Goal: Information Seeking & Learning: Check status

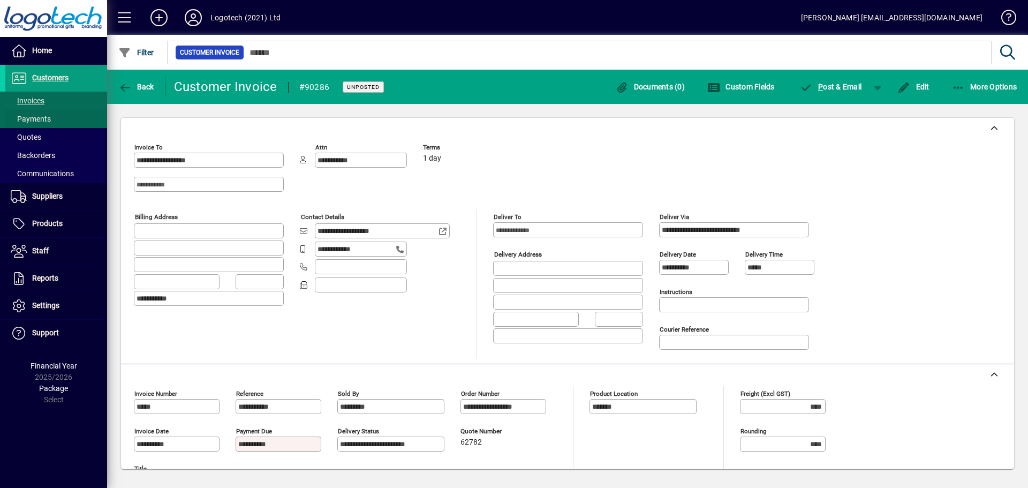
scroll to position [321, 0]
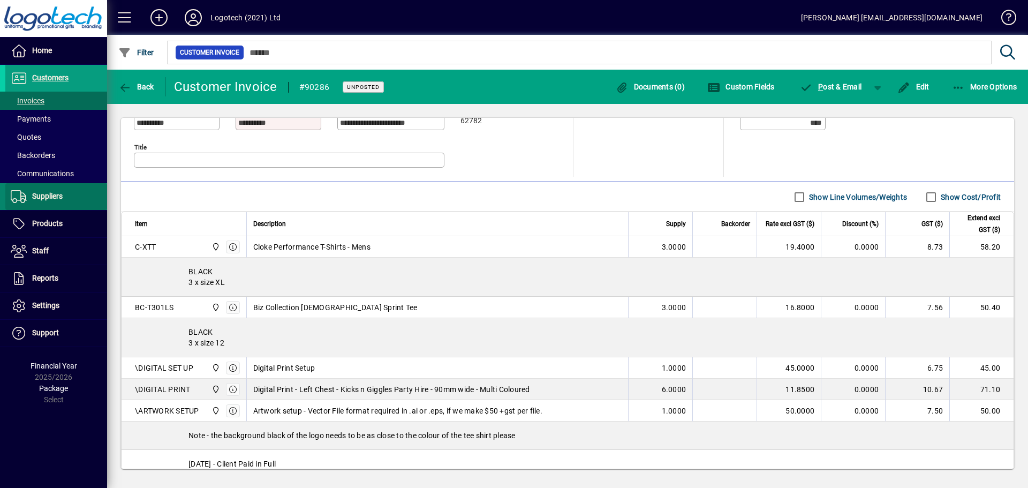
click at [32, 193] on span "Suppliers" at bounding box center [47, 196] width 31 height 9
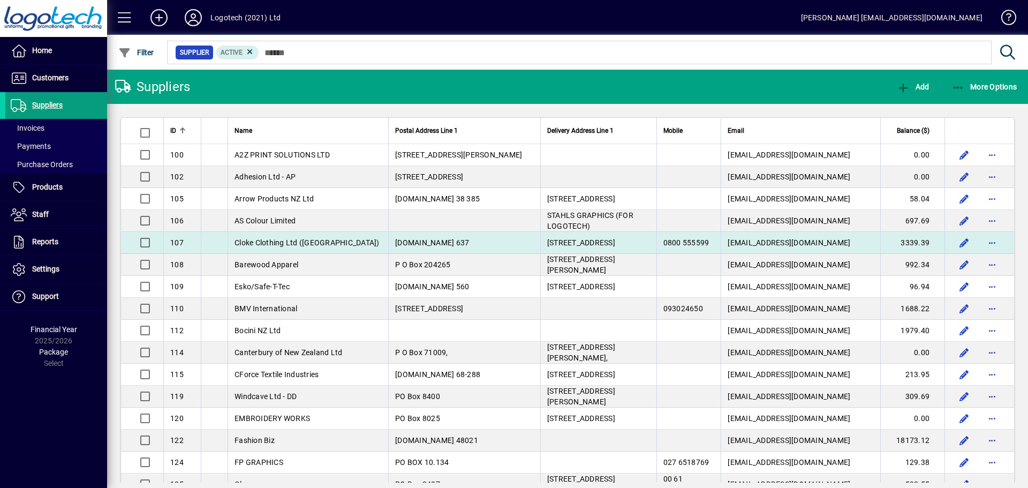
click at [321, 242] on span "Cloke Clothing Ltd ([GEOGRAPHIC_DATA])" at bounding box center [306, 242] width 145 height 9
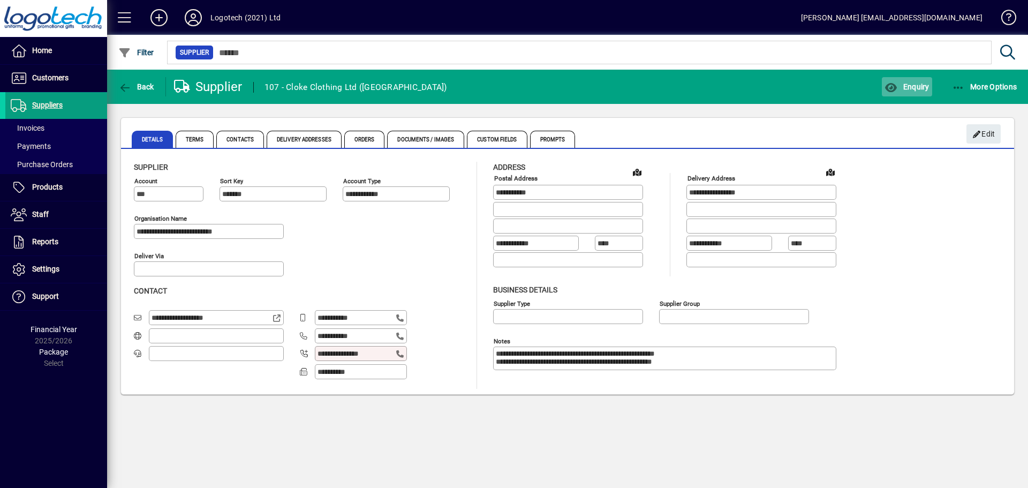
click at [912, 90] on span "Enquiry" at bounding box center [906, 86] width 44 height 9
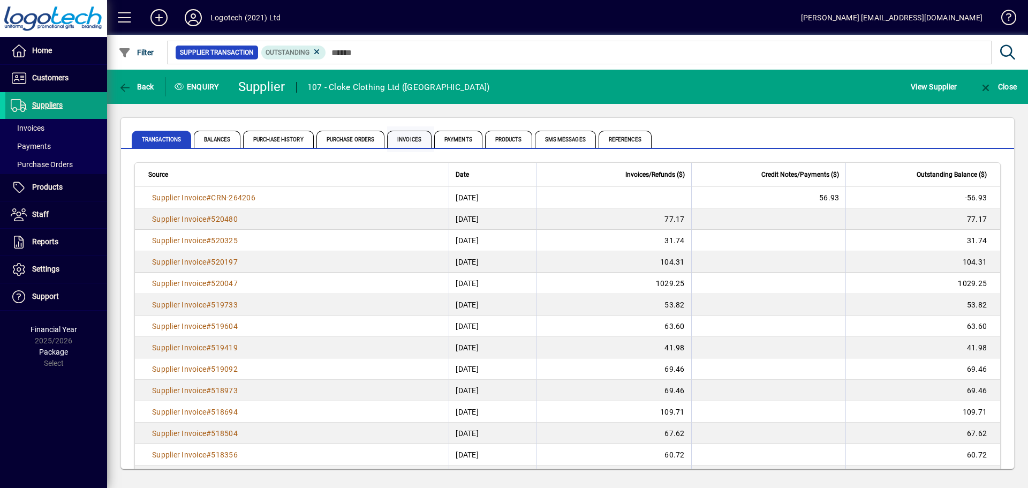
click at [398, 137] on span "Invoices" at bounding box center [409, 139] width 44 height 17
